Goal: Transaction & Acquisition: Purchase product/service

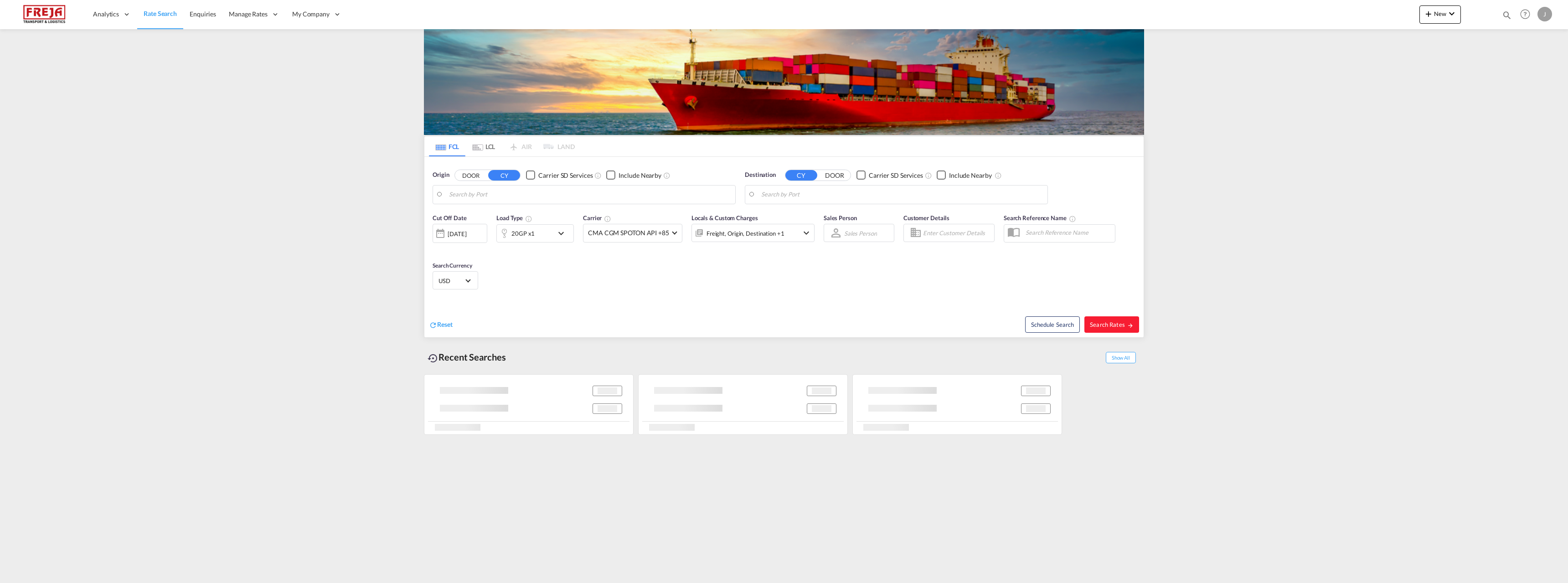
type input "[GEOGRAPHIC_DATA] ([GEOGRAPHIC_DATA]), [GEOGRAPHIC_DATA]"
type input "Limassol, CYLMS"
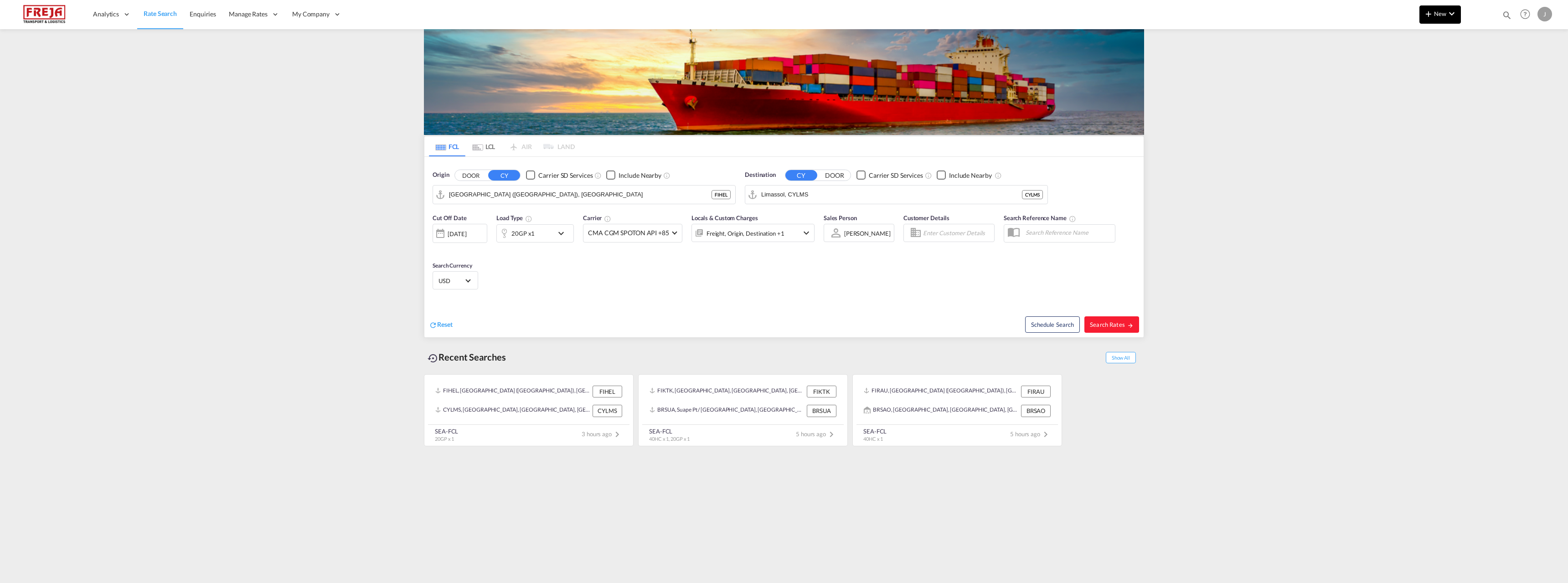
click at [1445, 7] on button "New" at bounding box center [1440, 15] width 41 height 19
click at [1482, 74] on span "Ratesheet" at bounding box center [1478, 69] width 10 height 19
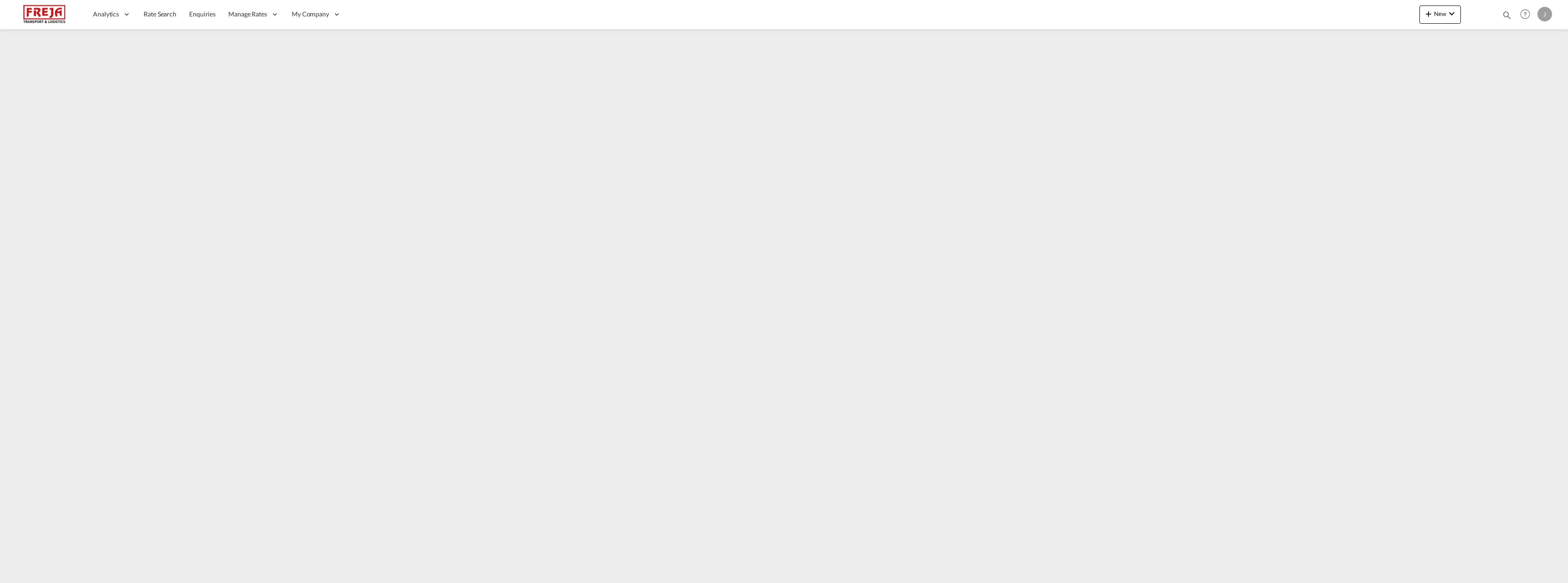
click at [48, 14] on img at bounding box center [45, 14] width 62 height 21
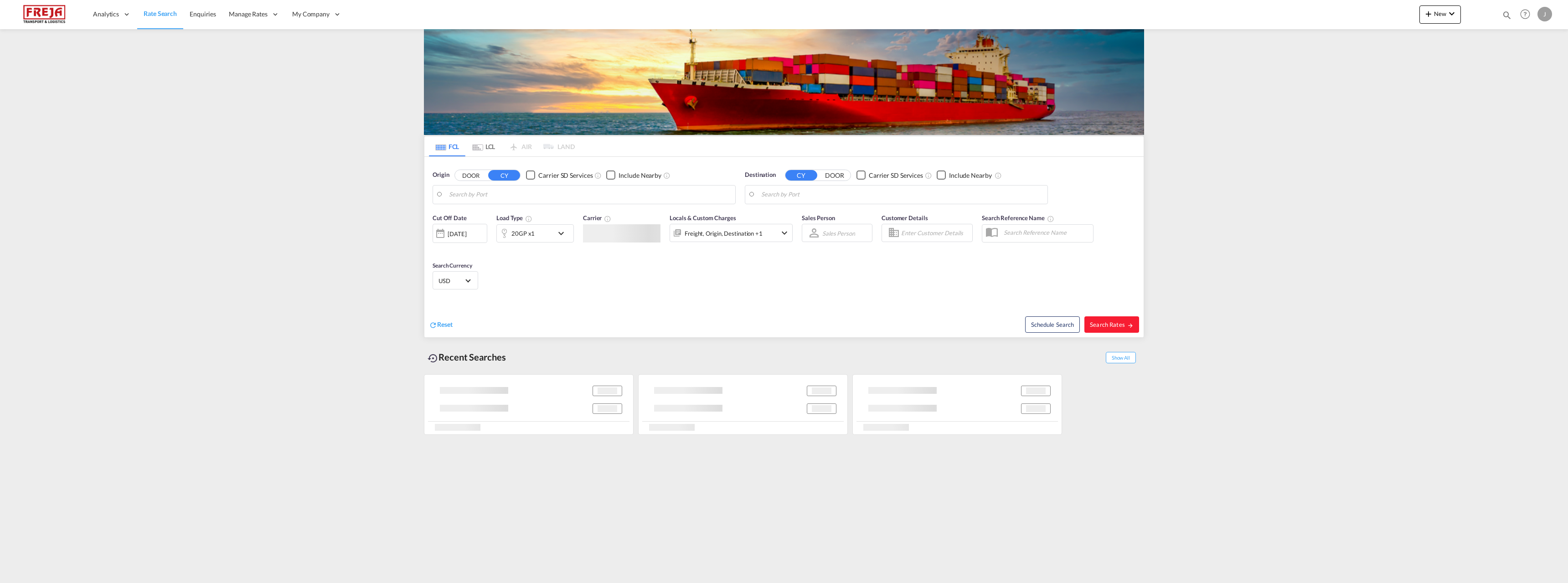
click at [482, 195] on body "Analytics Reports Dashboard Rate Search Enquiries Manage Rates Contract Rates" at bounding box center [784, 291] width 1568 height 583
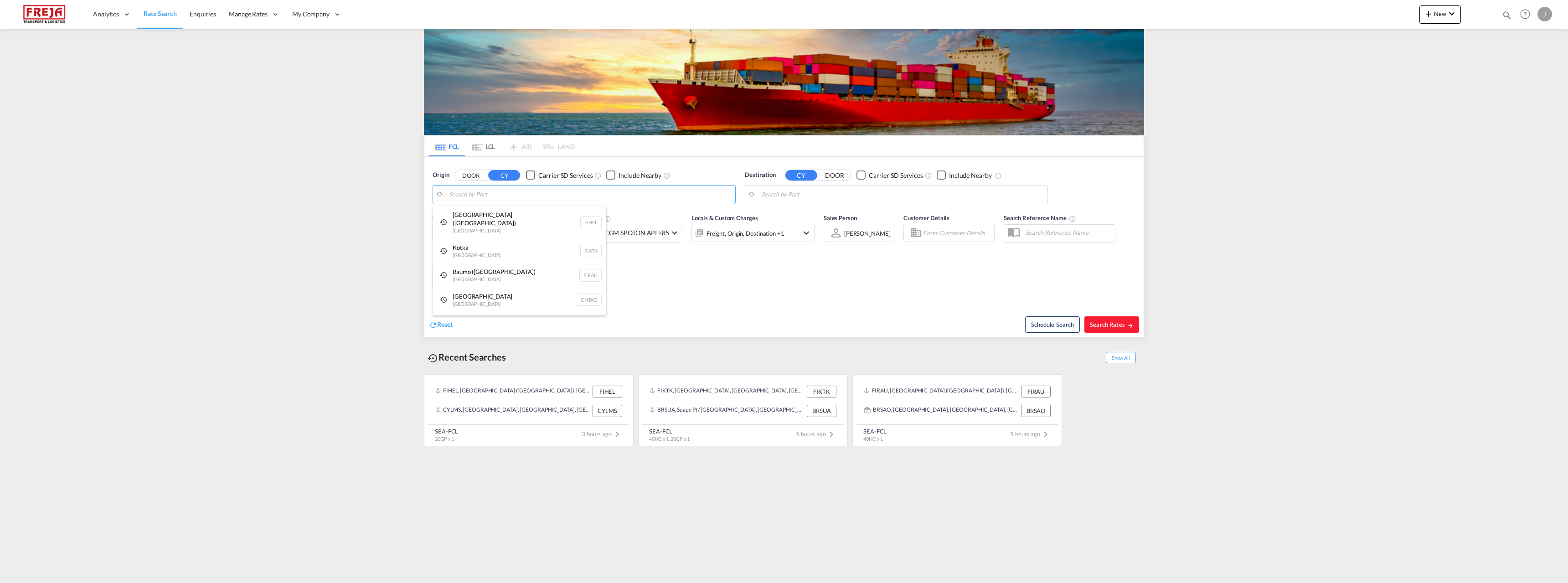
click at [483, 222] on div "Helsinki (Helsingfors) Finland FIHEL" at bounding box center [520, 222] width 173 height 33
type input "[GEOGRAPHIC_DATA] ([GEOGRAPHIC_DATA]), [GEOGRAPHIC_DATA]"
click at [764, 195] on body "Analytics Reports Dashboard Rate Search Enquiries Manage Rates Contract Rates" at bounding box center [784, 291] width 1568 height 583
click at [796, 216] on div "Gebze Turkey TRGEB" at bounding box center [832, 219] width 173 height 27
type input "Gebze, TRGEB"
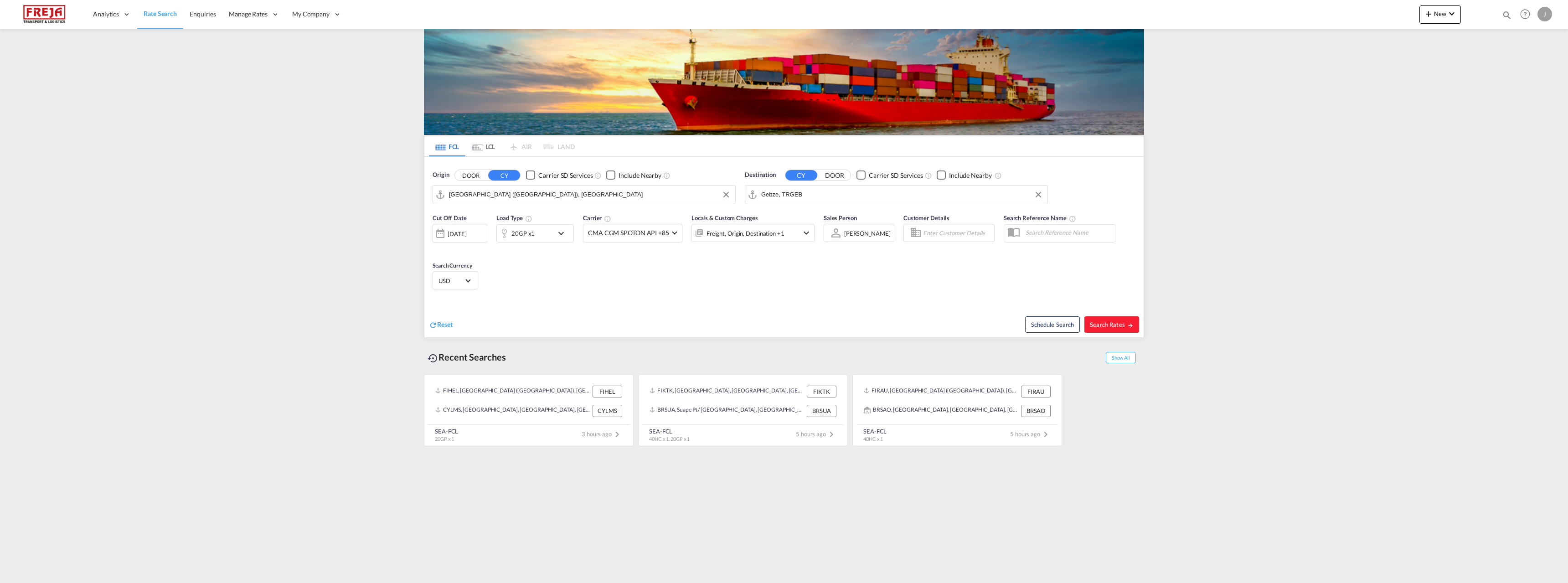
click at [562, 236] on md-icon "icon-chevron-down" at bounding box center [563, 233] width 16 height 11
click at [461, 279] on md-select-value "20GP" at bounding box center [463, 273] width 36 height 16
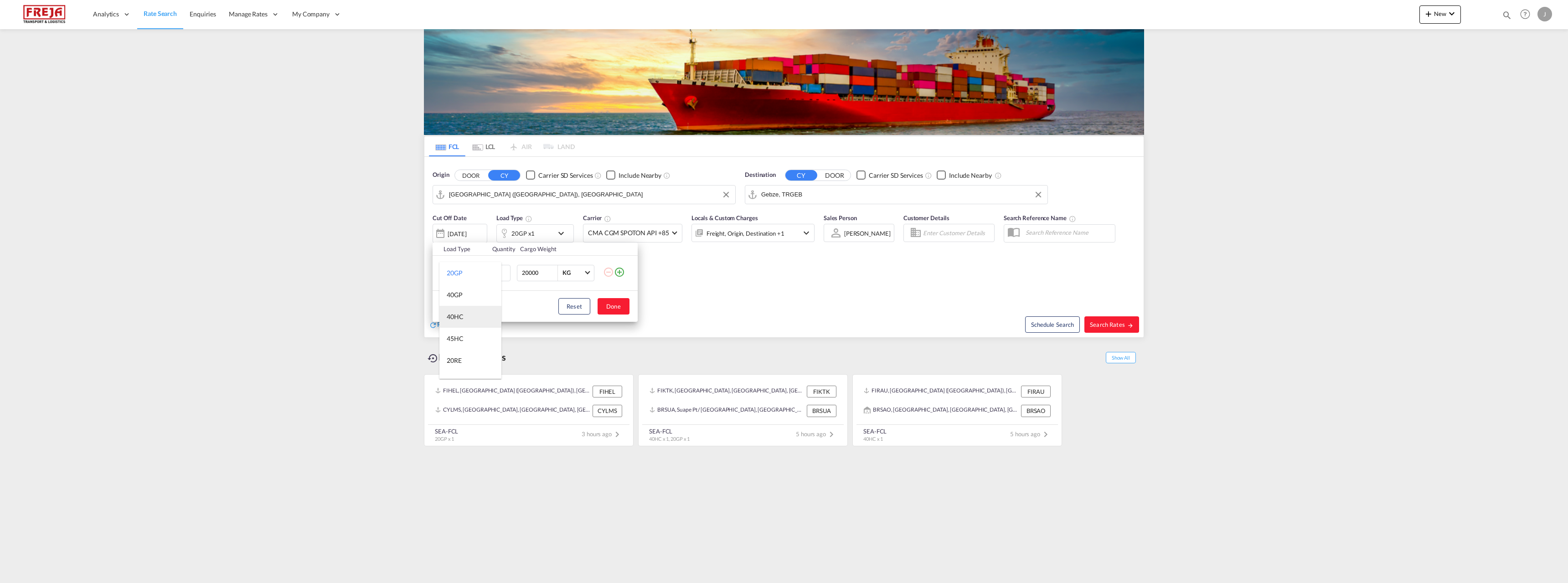
click at [466, 312] on md-option "40HC" at bounding box center [470, 316] width 62 height 21
click at [613, 308] on button "Done" at bounding box center [613, 307] width 32 height 17
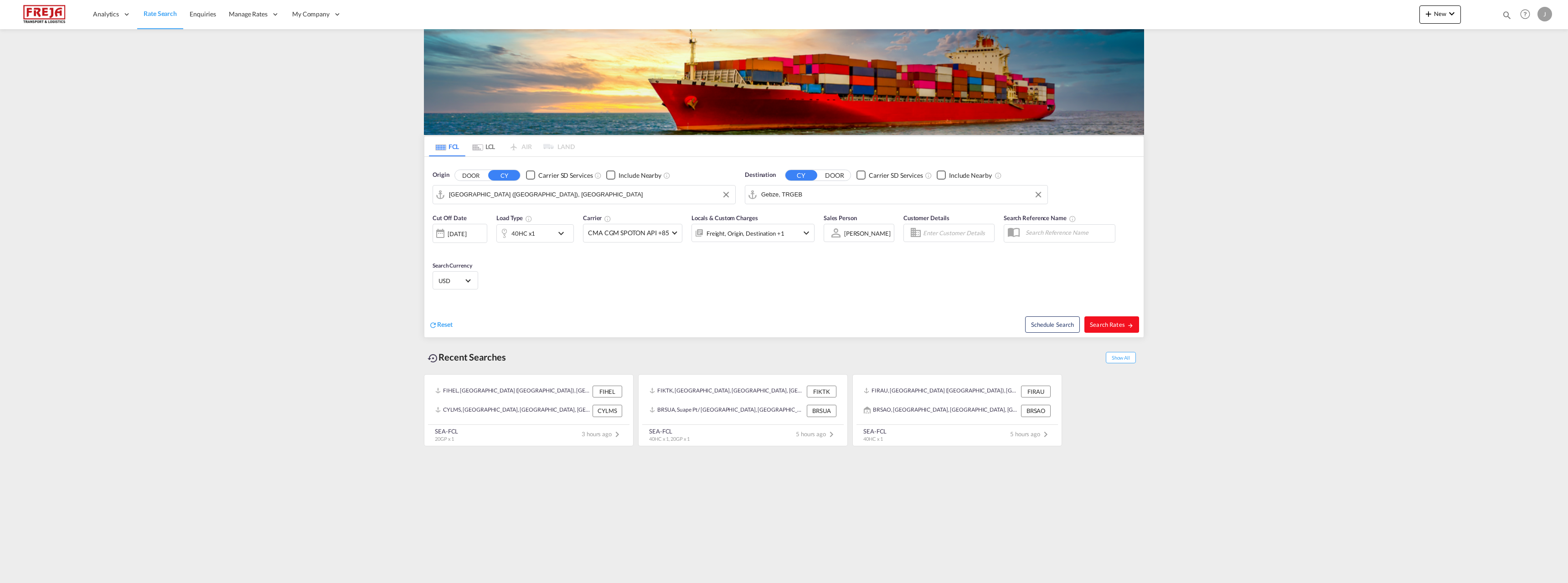
click at [1097, 327] on span "Search Rates" at bounding box center [1111, 325] width 44 height 7
type input "FIHEL to TRGEB / 10 Sep 2025"
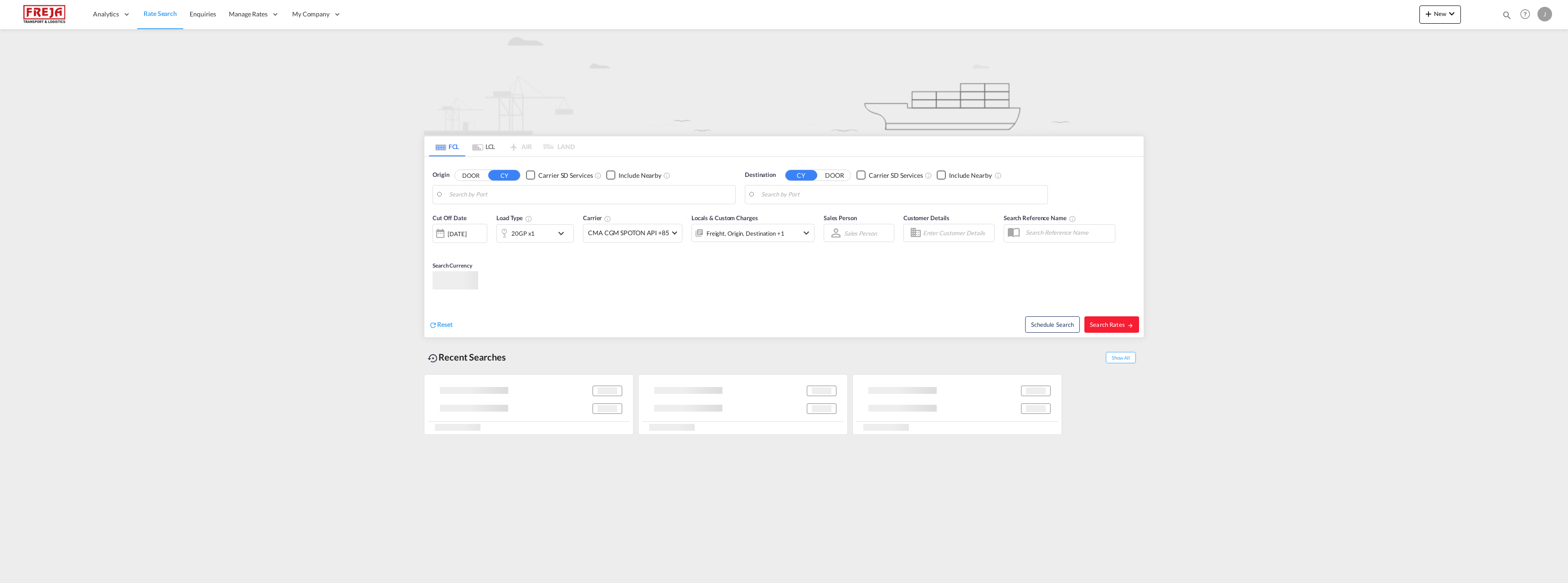
type input "[GEOGRAPHIC_DATA] ([GEOGRAPHIC_DATA]), [GEOGRAPHIC_DATA]"
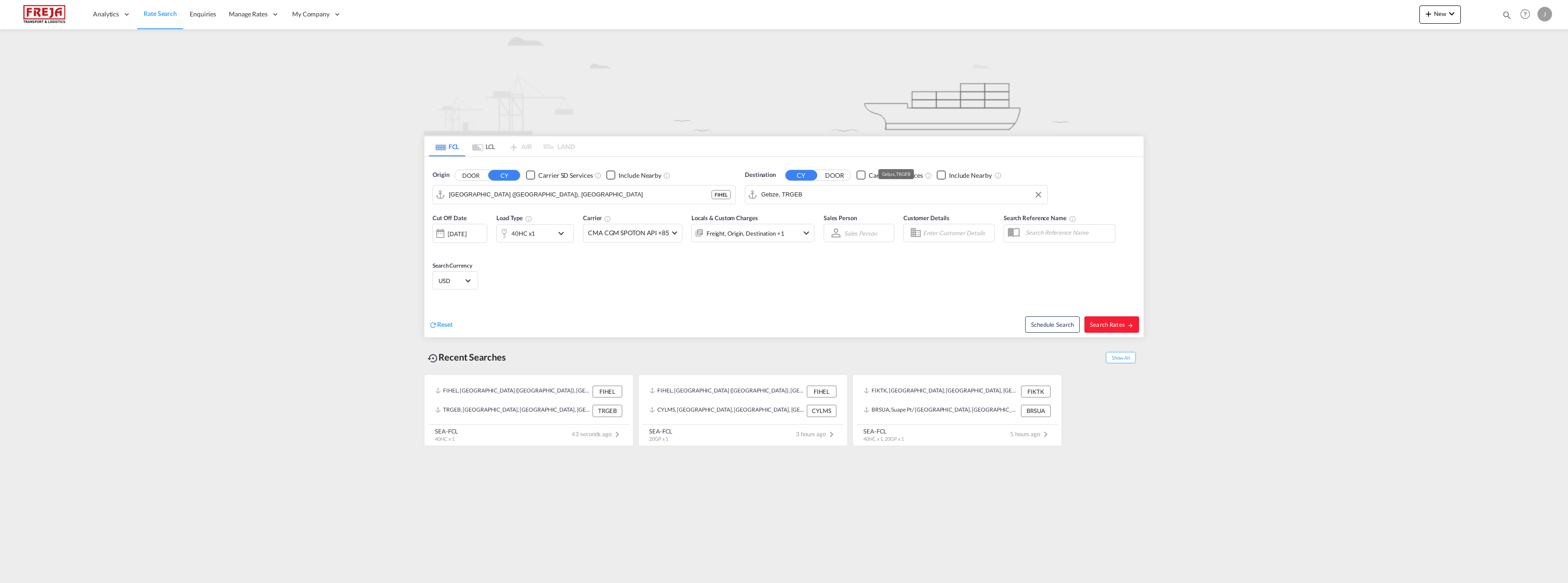
click at [791, 194] on input "Gebze, TRGEB" at bounding box center [902, 194] width 282 height 14
click at [816, 271] on div "Mersin Turkey TRMER" at bounding box center [832, 274] width 173 height 27
type input "Mersin, TRMER"
click at [1112, 325] on span "Search Rates" at bounding box center [1111, 325] width 44 height 7
type input "FIHEL to TRMER / 10 Sep 2025"
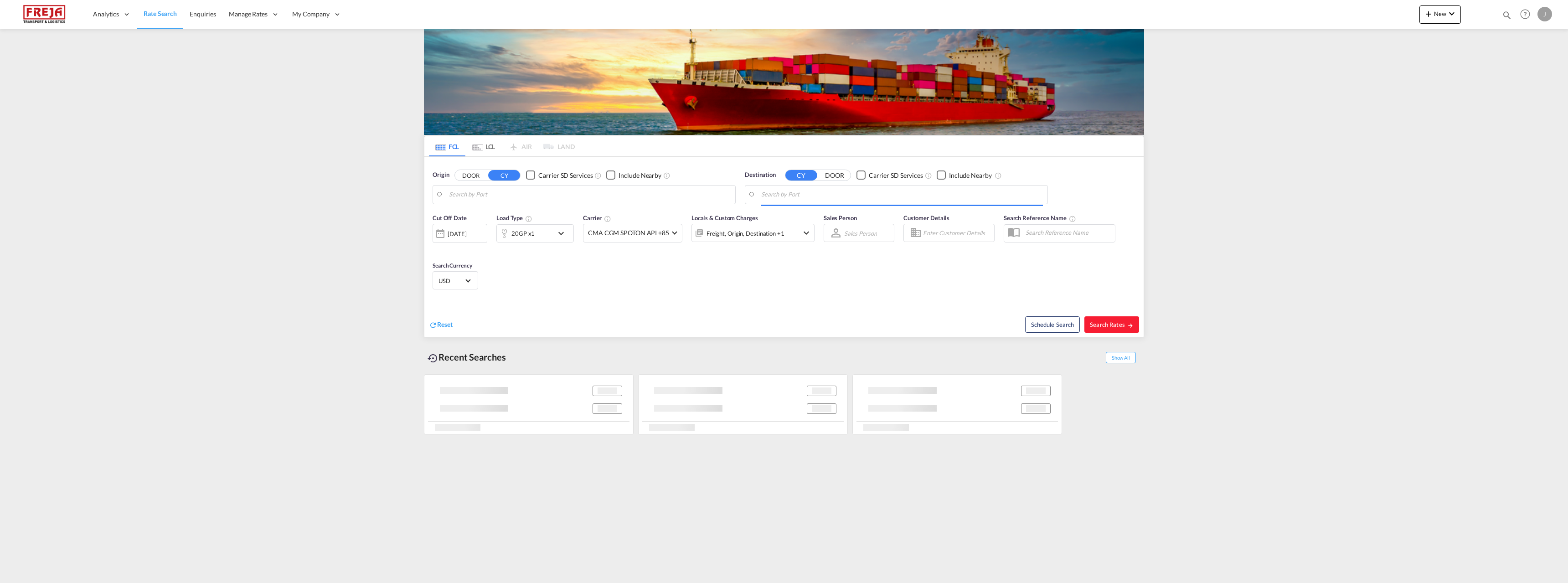
type input "[GEOGRAPHIC_DATA] ([GEOGRAPHIC_DATA]), [GEOGRAPHIC_DATA]"
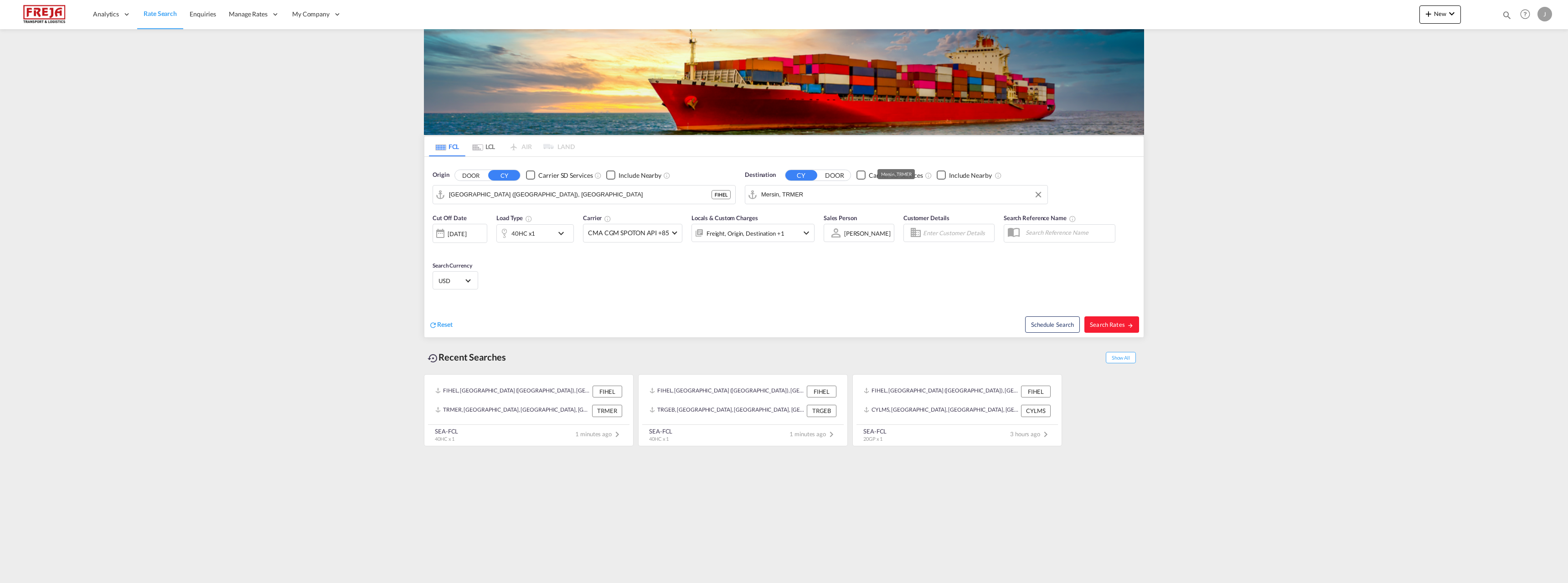
click at [822, 189] on input "Mersin, TRMER" at bounding box center [902, 194] width 282 height 14
click at [785, 219] on div "Izmir Turkey TRIZM" at bounding box center [832, 219] width 173 height 27
type input "Izmir, TRIZM"
click at [1114, 323] on span "Search Rates" at bounding box center [1111, 325] width 44 height 7
type input "FIHEL to TRIZM / 10 Sep 2025"
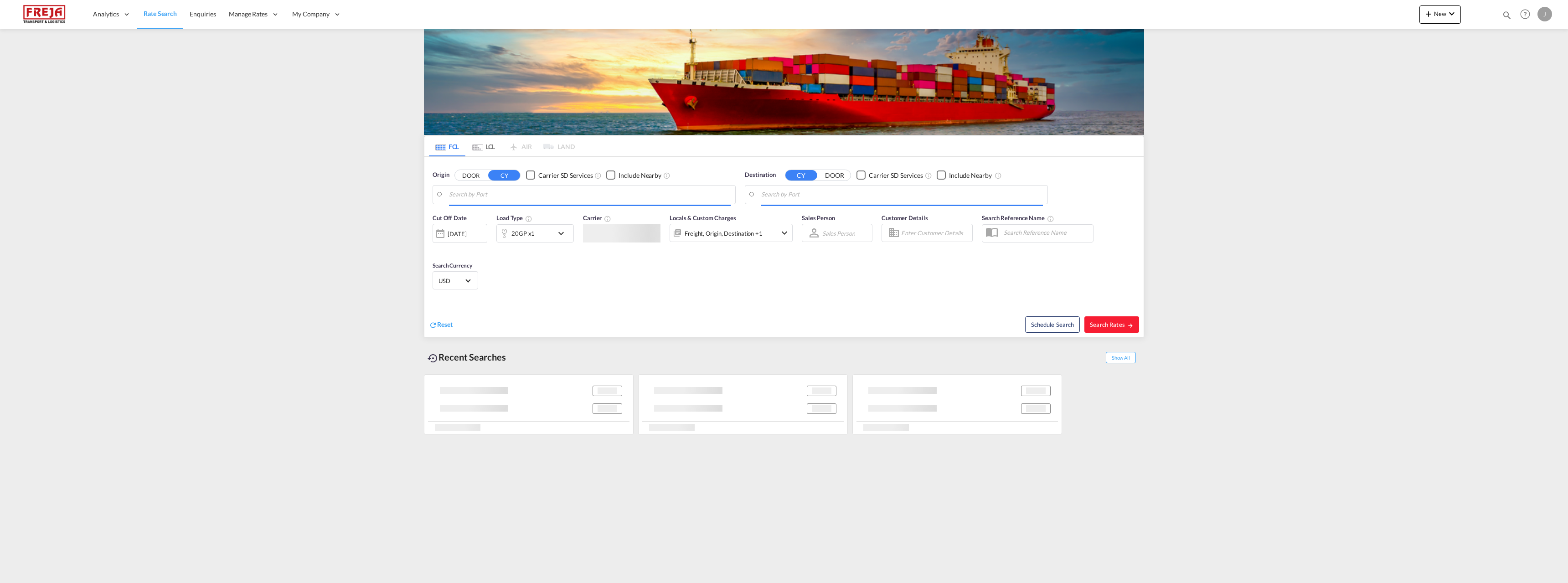
type input "[GEOGRAPHIC_DATA] ([GEOGRAPHIC_DATA]), [GEOGRAPHIC_DATA]"
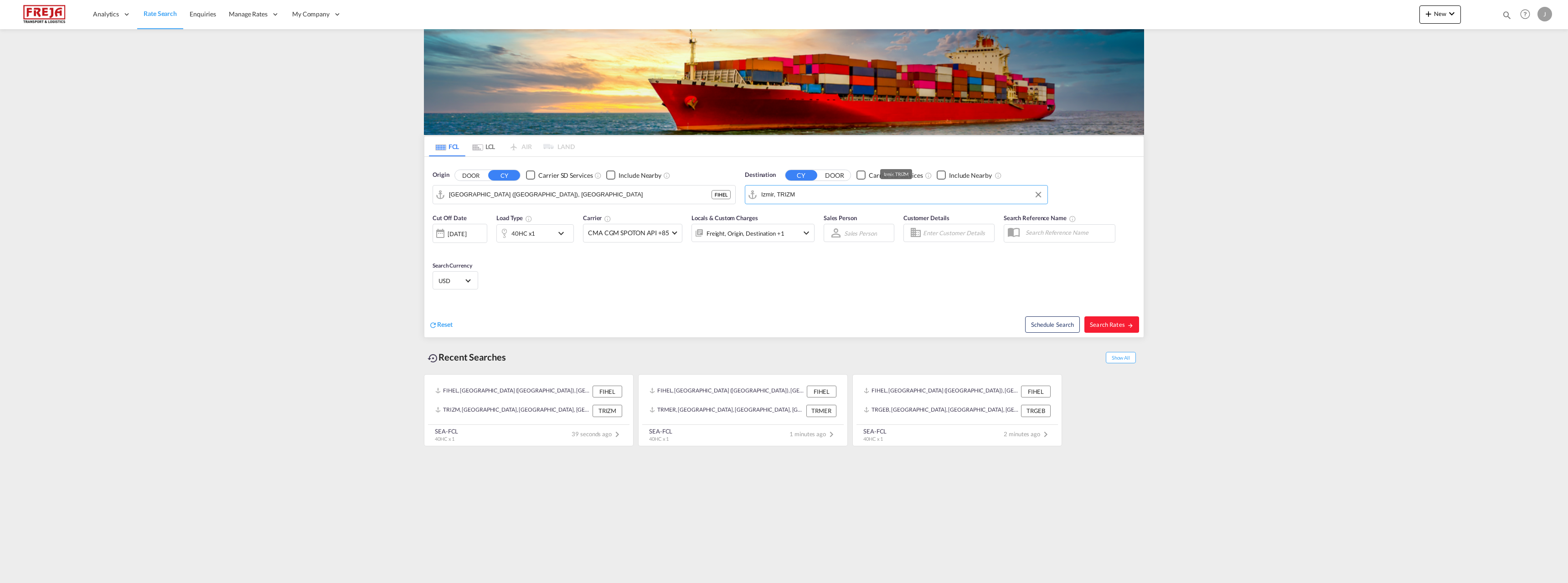
click at [819, 192] on input "Izmir, TRIZM" at bounding box center [902, 194] width 282 height 14
type input "h"
click at [778, 212] on div "Gemlik [GEOGRAPHIC_DATA] TRGEM" at bounding box center [832, 219] width 173 height 27
type input "Gemlik, TRGEM"
click at [1119, 324] on span "Search Rates" at bounding box center [1111, 325] width 44 height 7
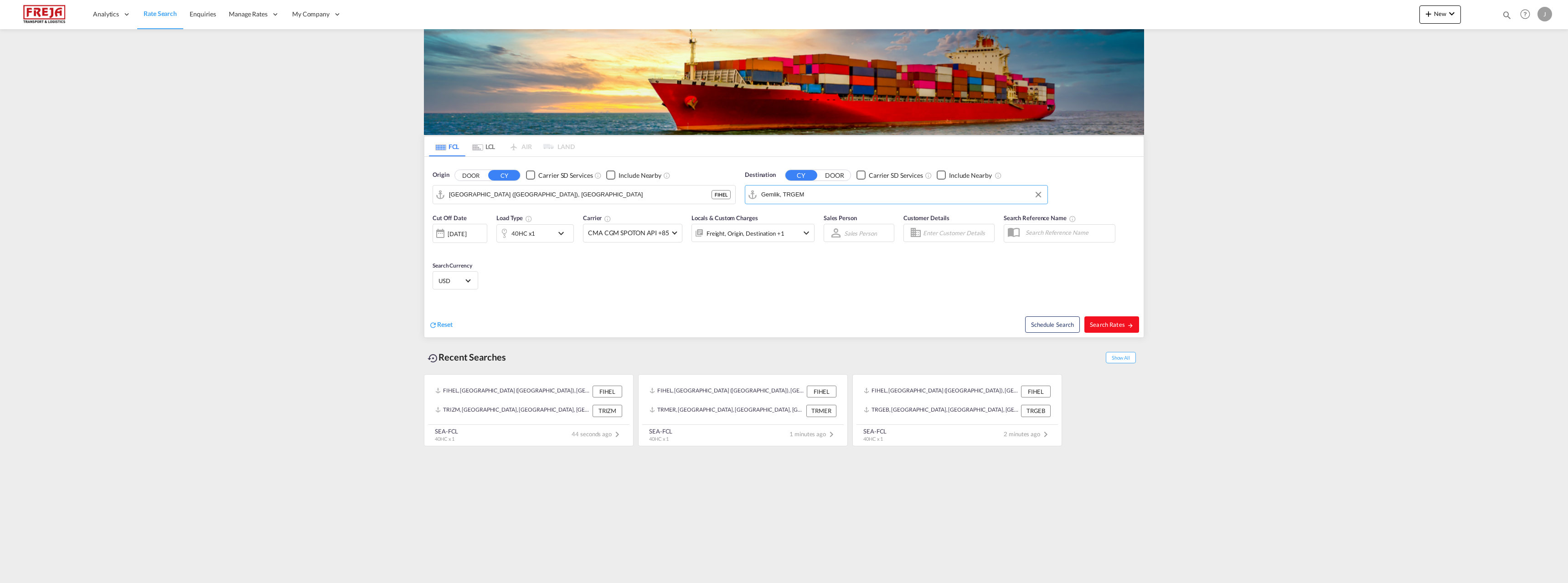
type input "FIHEL to TRGEM / [DATE]"
